Goal: Complete application form

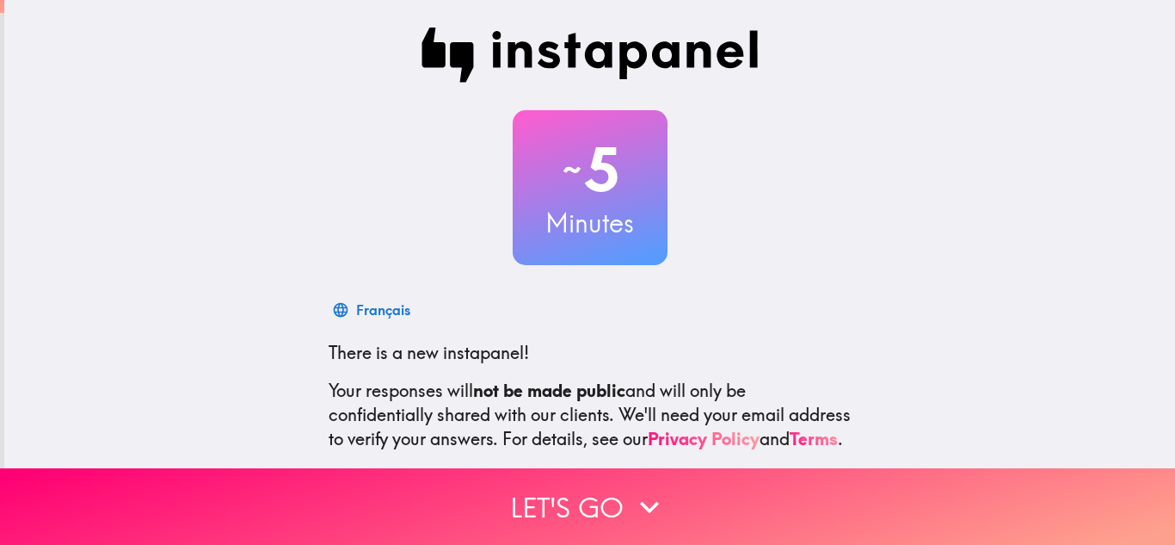
scroll to position [171, 0]
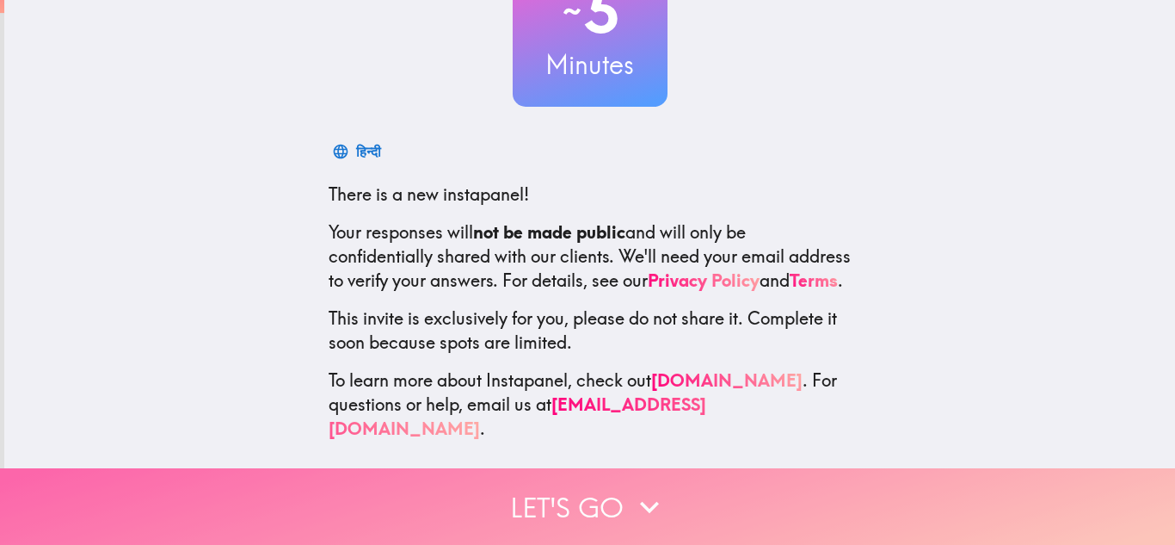
click at [636, 488] on icon "button" at bounding box center [650, 507] width 38 height 38
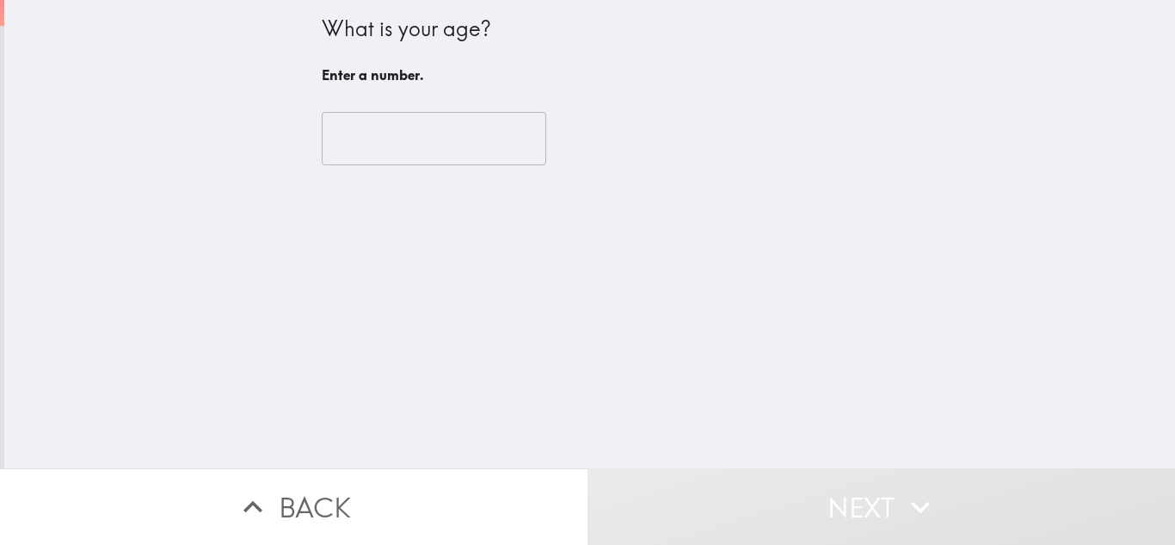
scroll to position [0, 0]
click at [401, 150] on input "number" at bounding box center [434, 138] width 225 height 53
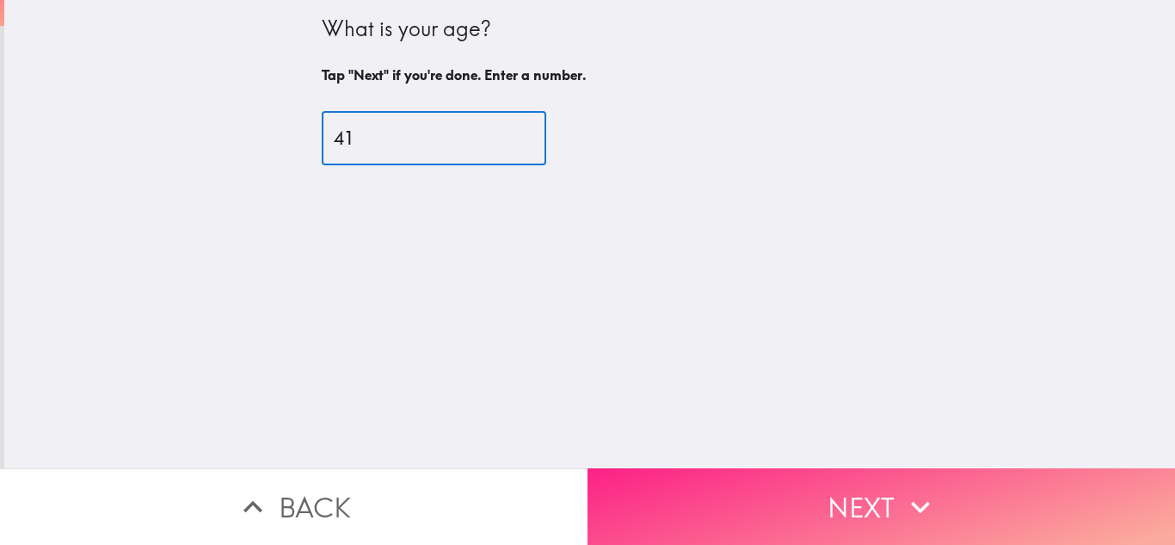
type input "41"
click at [928, 488] on icon "button" at bounding box center [921, 507] width 38 height 38
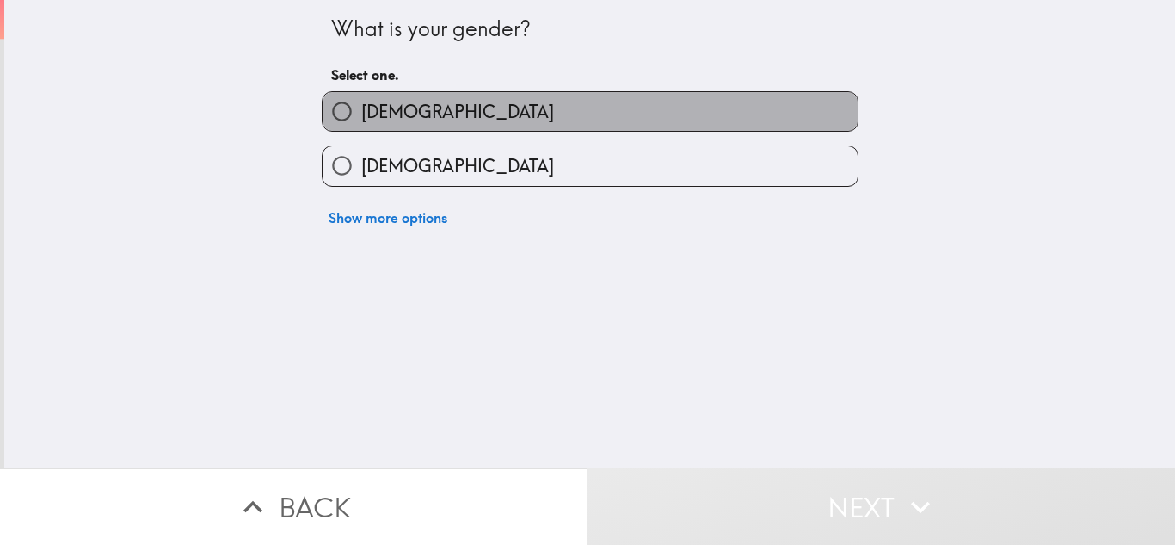
click at [417, 116] on label "[DEMOGRAPHIC_DATA]" at bounding box center [590, 111] width 535 height 39
click at [361, 116] on input "[DEMOGRAPHIC_DATA]" at bounding box center [342, 111] width 39 height 39
radio input "true"
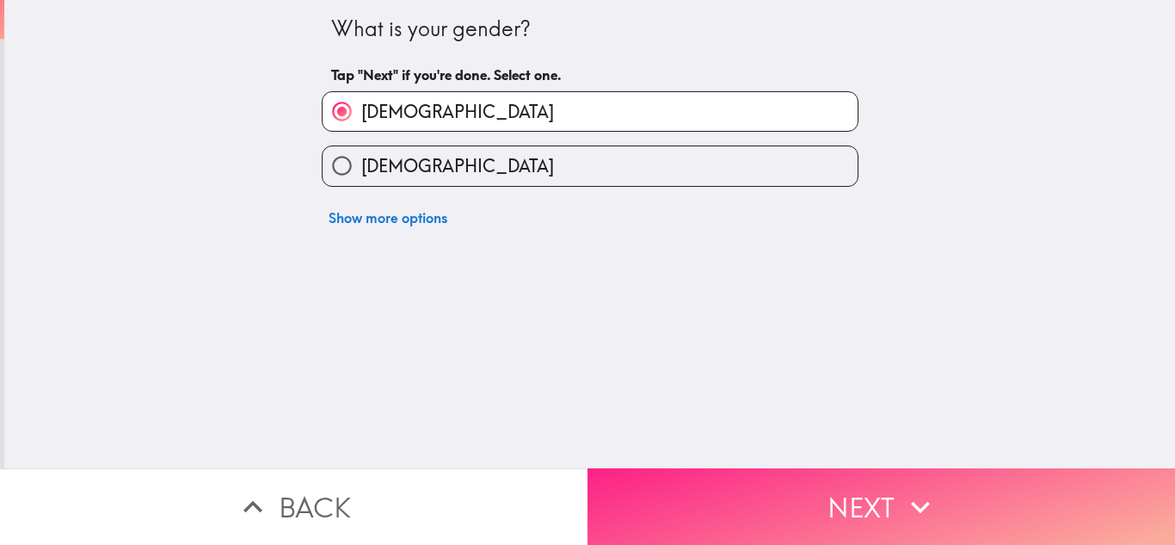
click at [884, 499] on button "Next" at bounding box center [882, 506] width 588 height 77
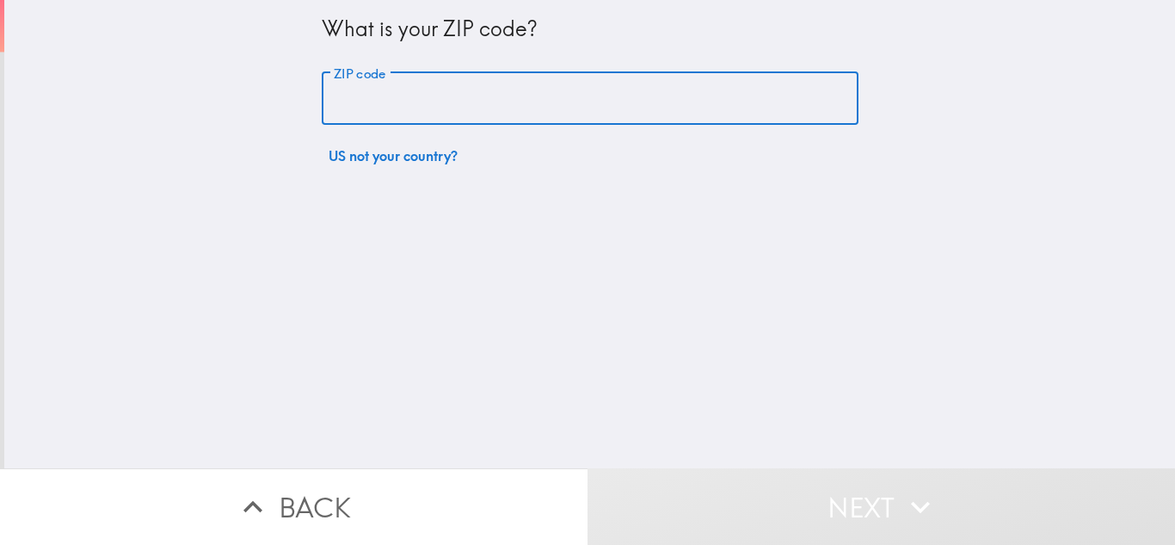
click at [385, 97] on input "ZIP code" at bounding box center [590, 98] width 537 height 53
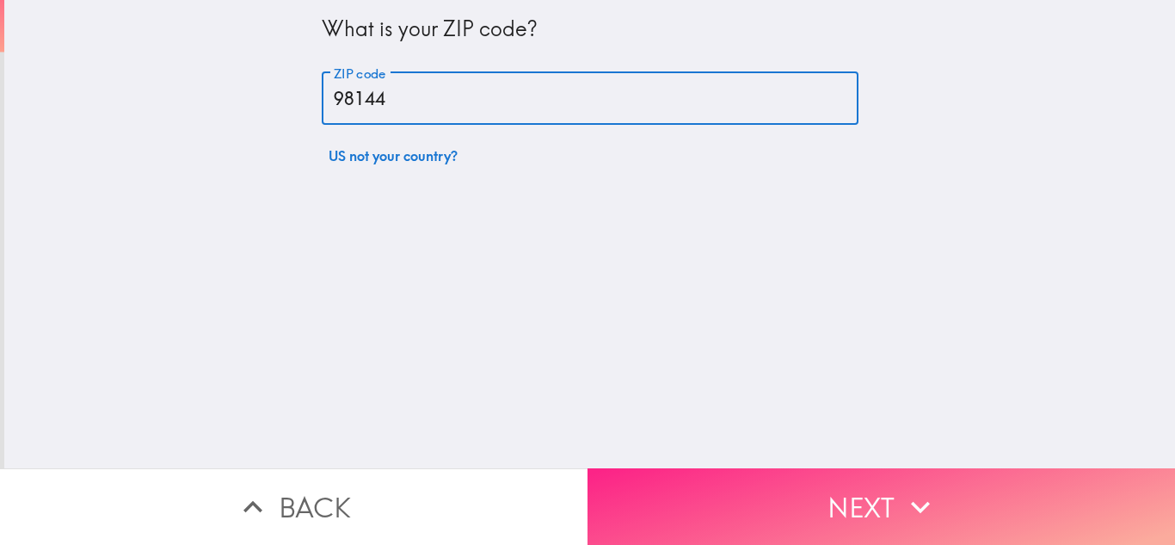
type input "98144"
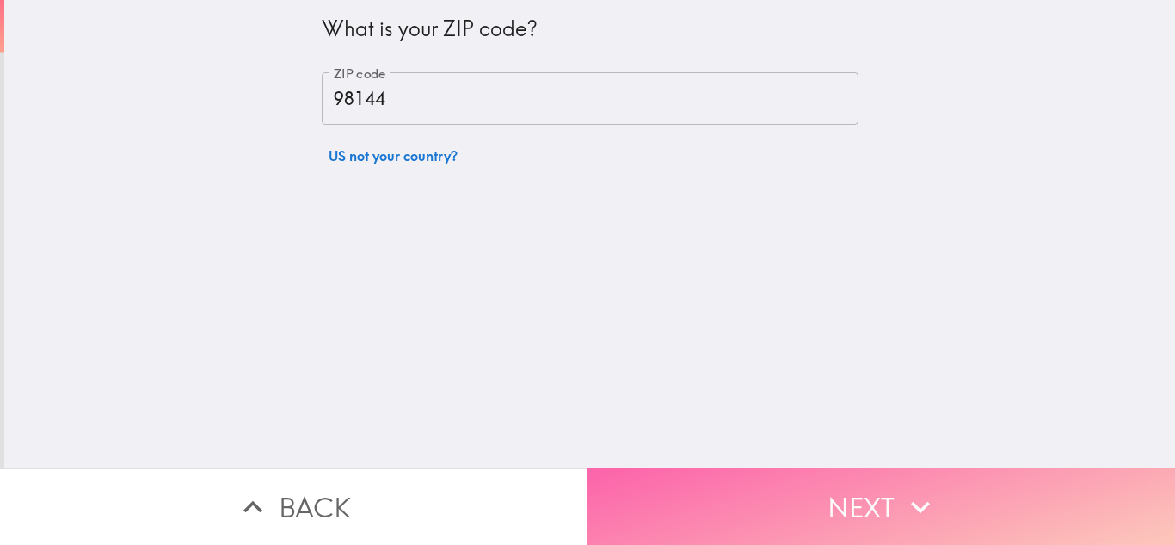
click at [916, 488] on icon "button" at bounding box center [921, 507] width 38 height 38
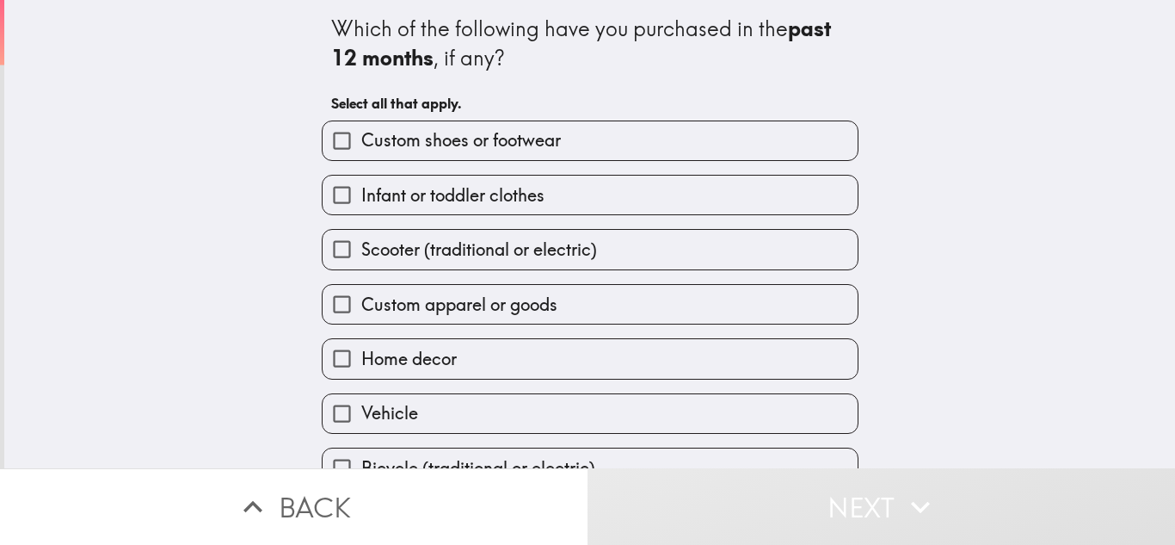
click at [404, 294] on span "Custom apparel or goods" at bounding box center [459, 305] width 196 height 24
click at [361, 294] on input "Custom apparel or goods" at bounding box center [342, 304] width 39 height 39
checkbox input "true"
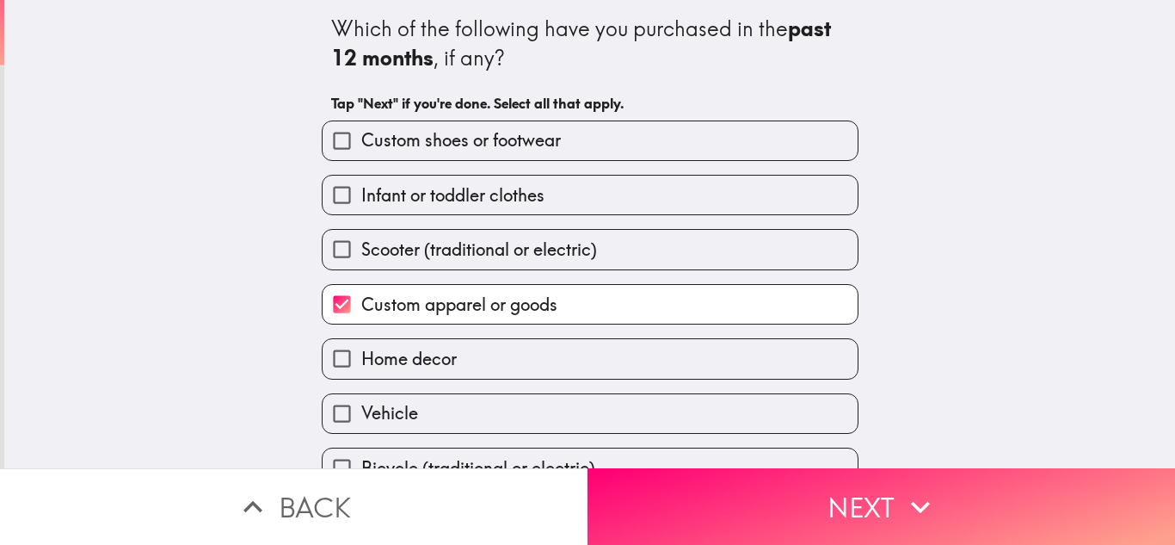
click at [377, 361] on span "Home decor" at bounding box center [409, 359] width 96 height 24
click at [361, 361] on input "Home decor" at bounding box center [342, 358] width 39 height 39
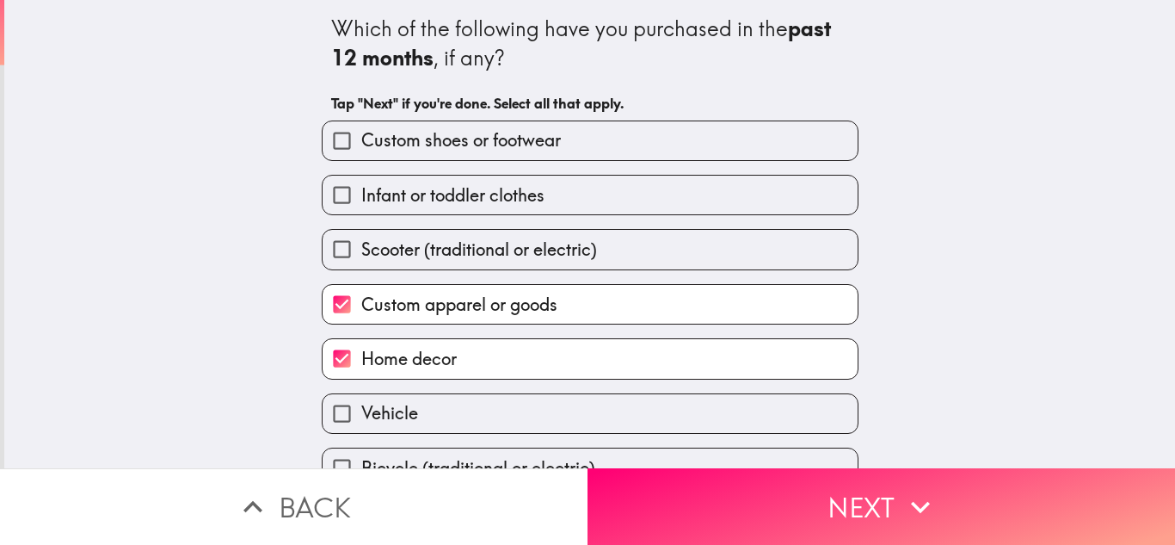
click at [362, 361] on span "Home decor" at bounding box center [409, 359] width 96 height 24
click at [361, 361] on input "Home decor" at bounding box center [342, 358] width 39 height 39
checkbox input "false"
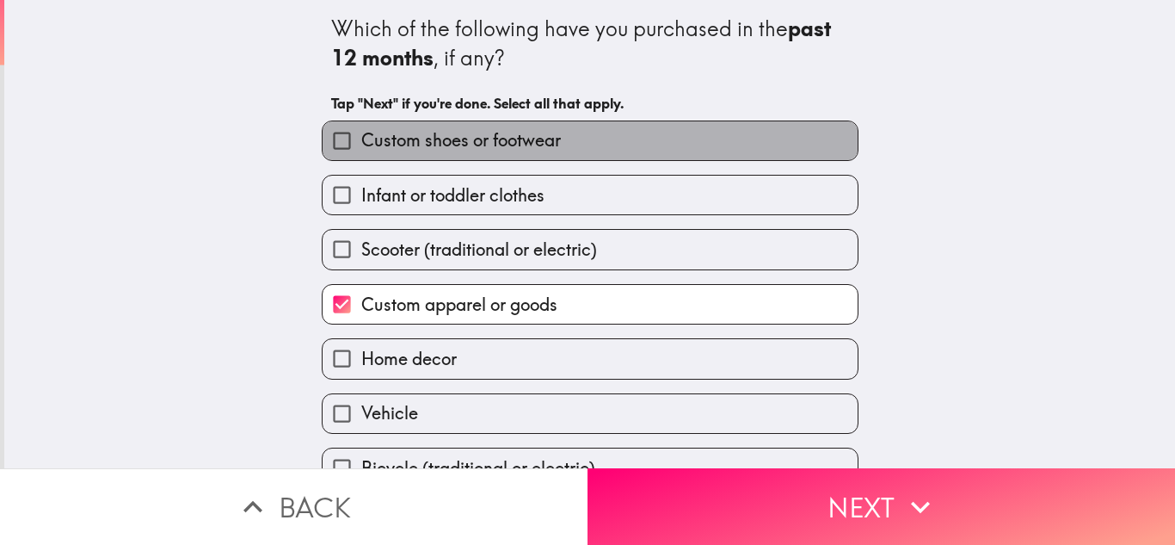
click at [449, 147] on span "Custom shoes or footwear" at bounding box center [461, 140] width 200 height 24
click at [361, 147] on input "Custom shoes or footwear" at bounding box center [342, 140] width 39 height 39
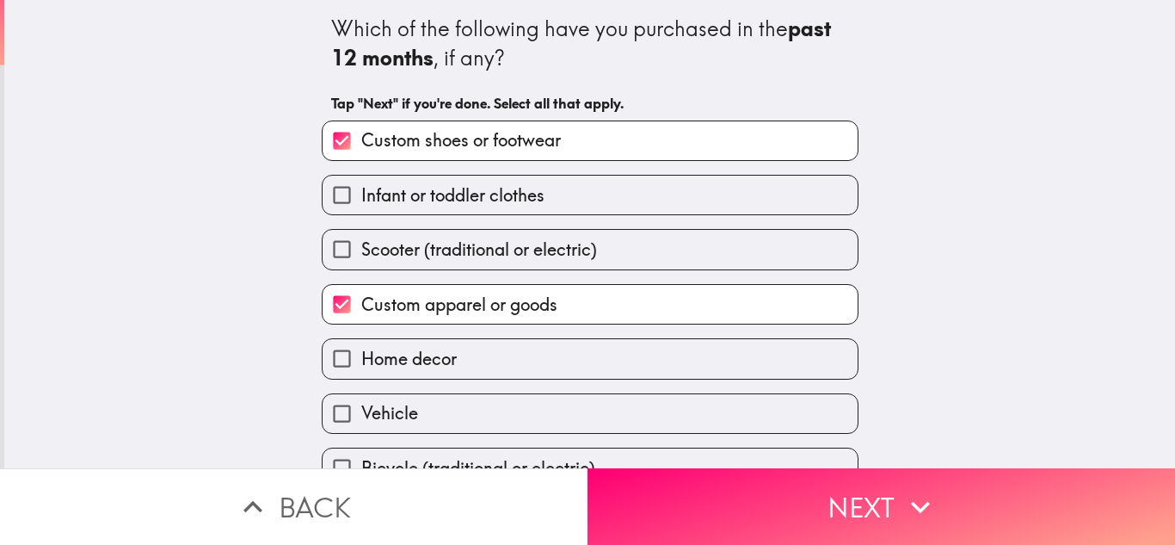
click at [411, 136] on span "Custom shoes or footwear" at bounding box center [461, 140] width 200 height 24
click at [361, 136] on input "Custom shoes or footwear" at bounding box center [342, 140] width 39 height 39
checkbox input "false"
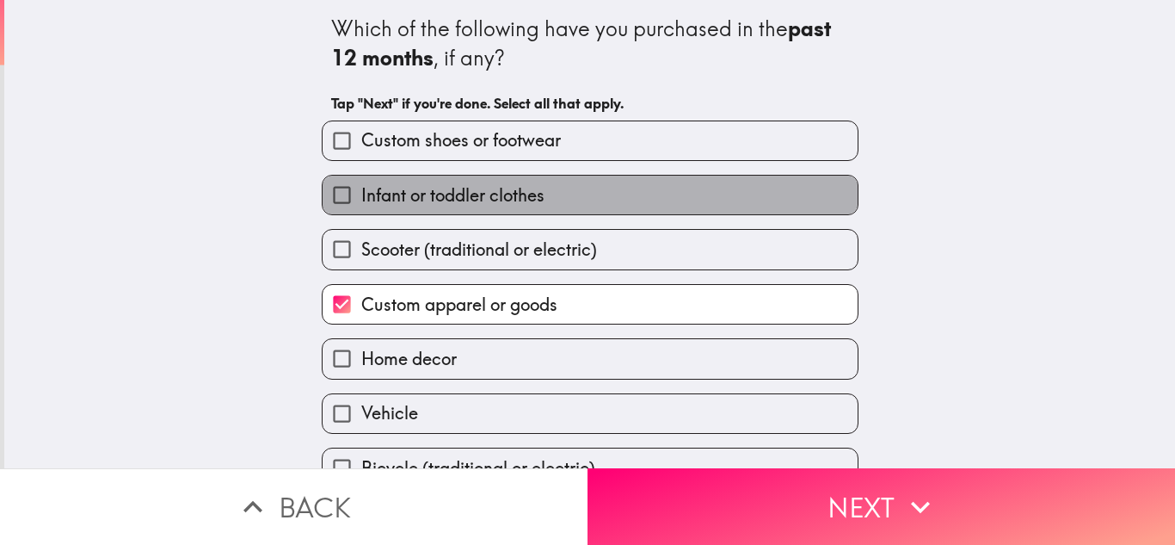
click at [423, 203] on span "Infant or toddler clothes" at bounding box center [452, 195] width 183 height 24
click at [361, 203] on input "Infant or toddler clothes" at bounding box center [342, 195] width 39 height 39
checkbox input "true"
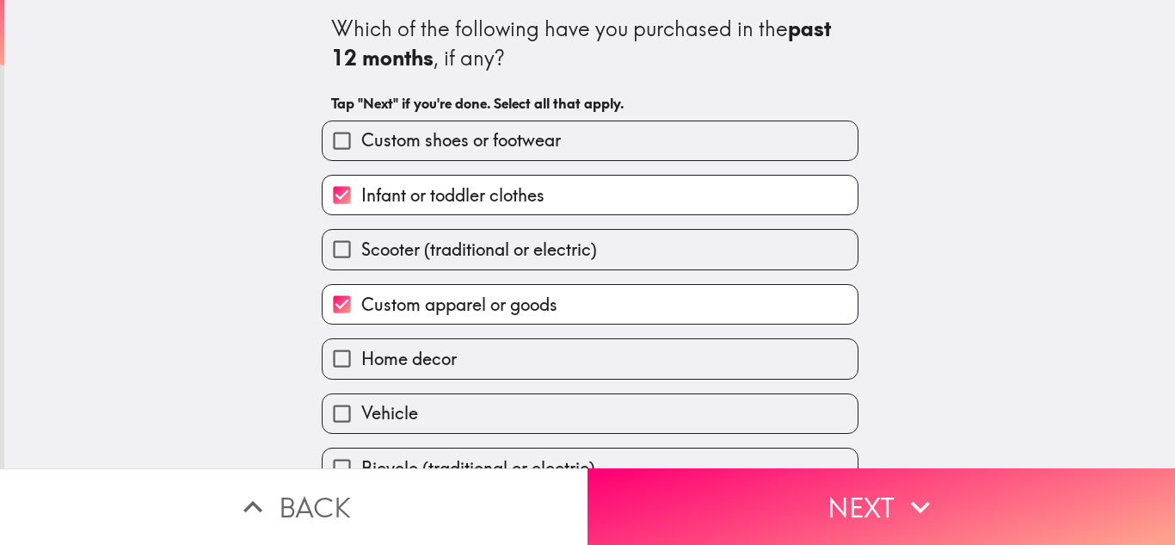
click at [412, 357] on span "Home decor" at bounding box center [409, 359] width 96 height 24
click at [361, 357] on input "Home decor" at bounding box center [342, 358] width 39 height 39
checkbox input "true"
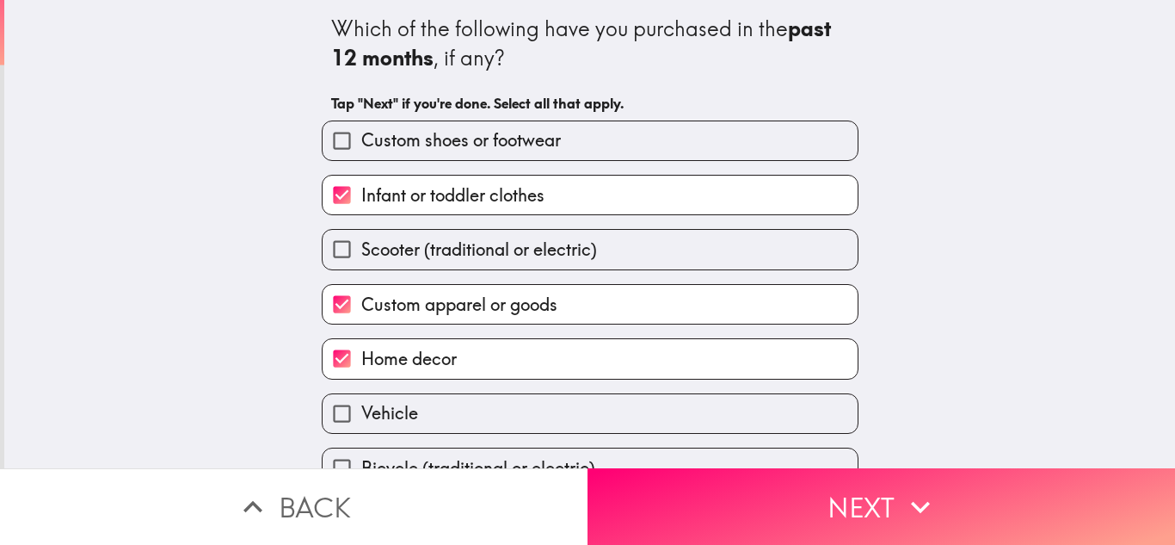
scroll to position [88, 0]
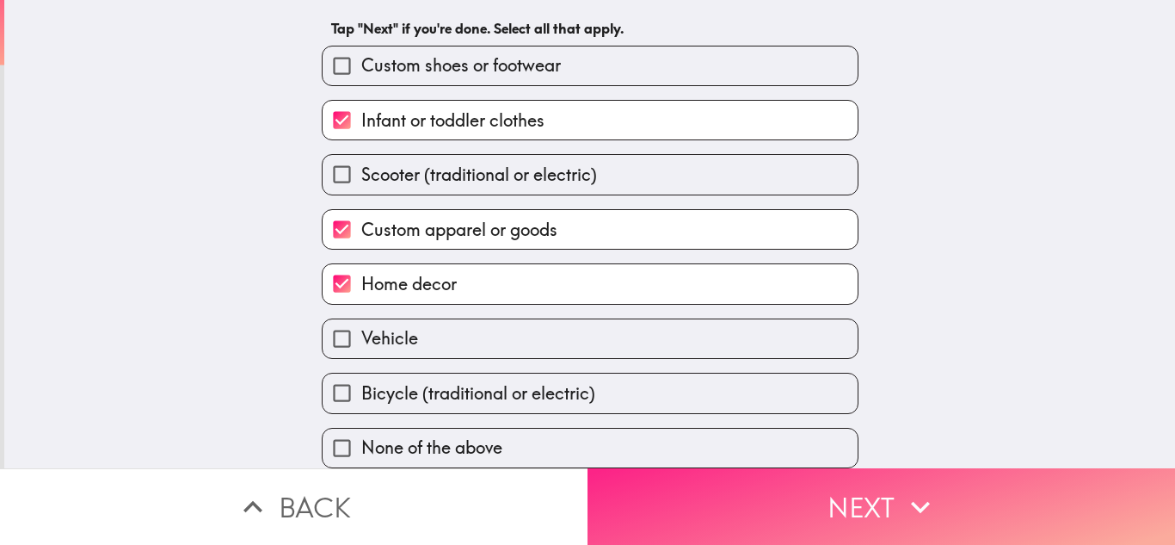
click at [940, 499] on button "Next" at bounding box center [882, 506] width 588 height 77
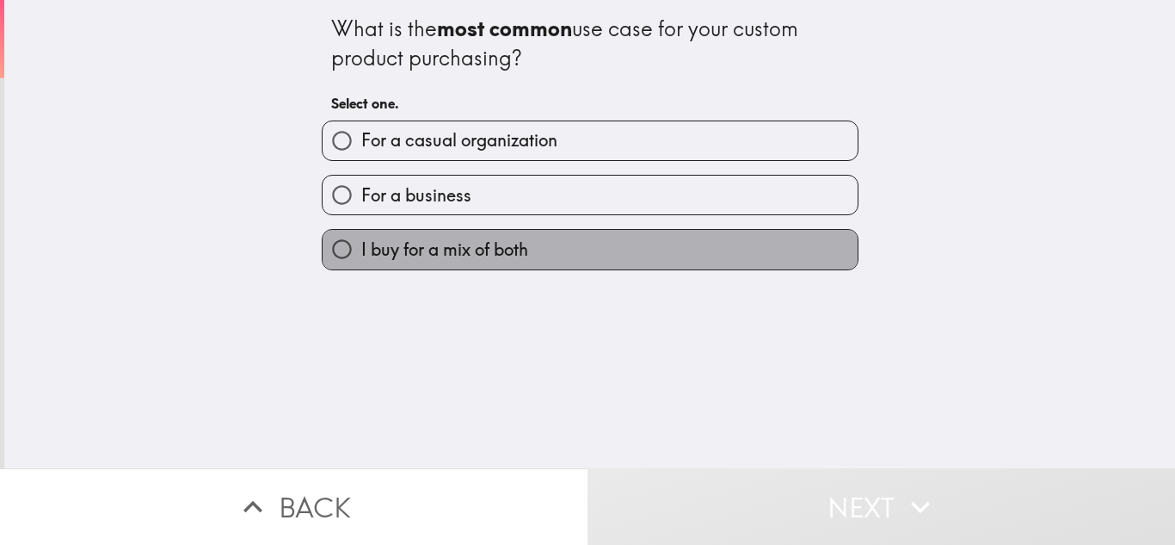
click at [370, 249] on span "I buy for a mix of both" at bounding box center [444, 249] width 167 height 24
click at [361, 249] on input "I buy for a mix of both" at bounding box center [342, 249] width 39 height 39
radio input "true"
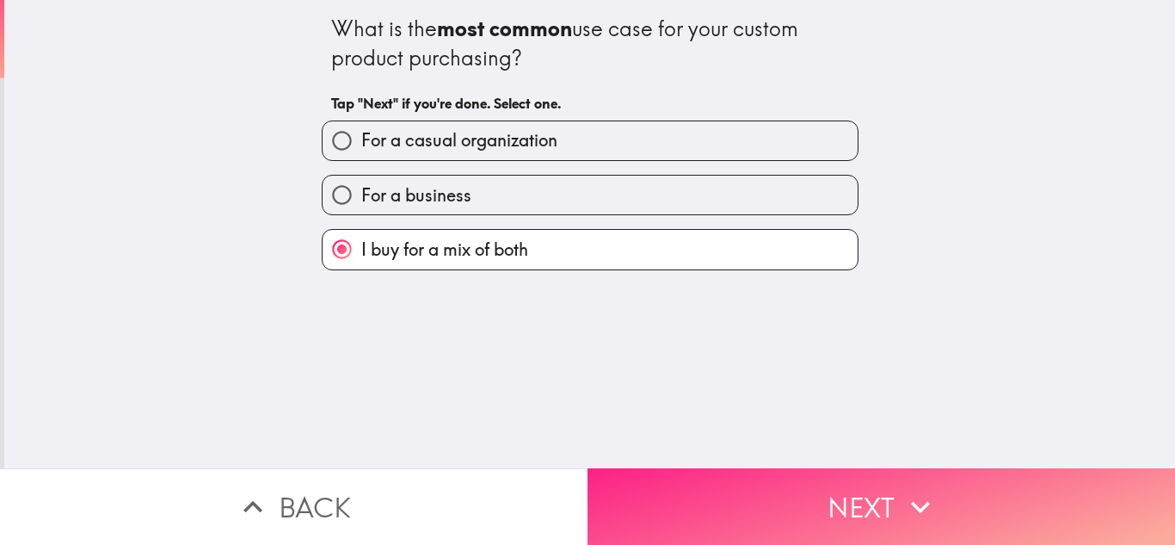
click at [890, 493] on button "Next" at bounding box center [882, 506] width 588 height 77
